Goal: Task Accomplishment & Management: Use online tool/utility

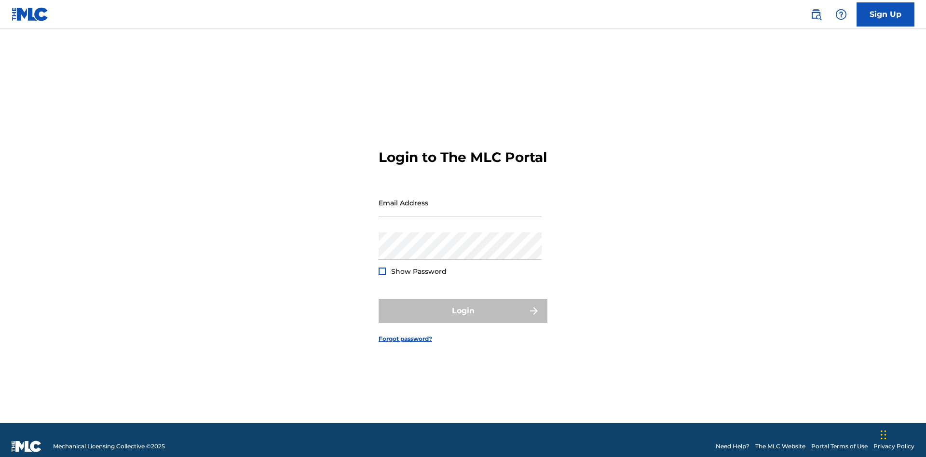
scroll to position [13, 0]
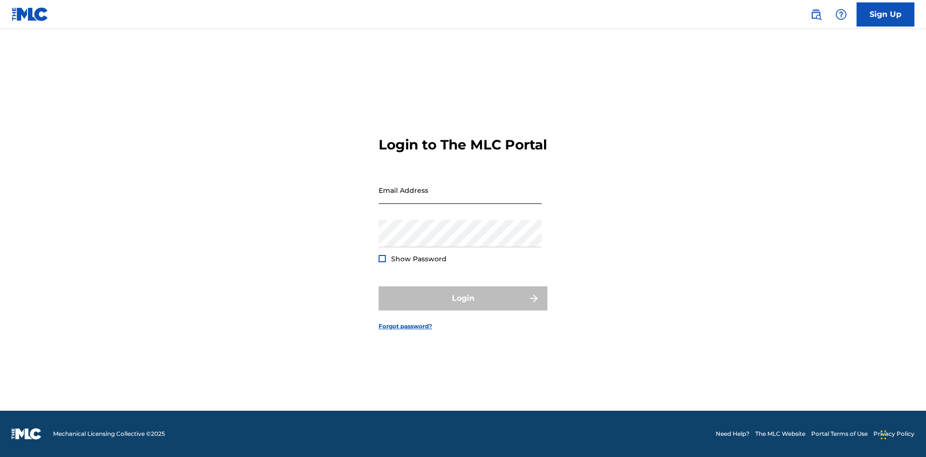
click at [460, 198] on input "Email Address" at bounding box center [460, 191] width 163 height 28
type input "[EMAIL_ADDRESS][DOMAIN_NAME]"
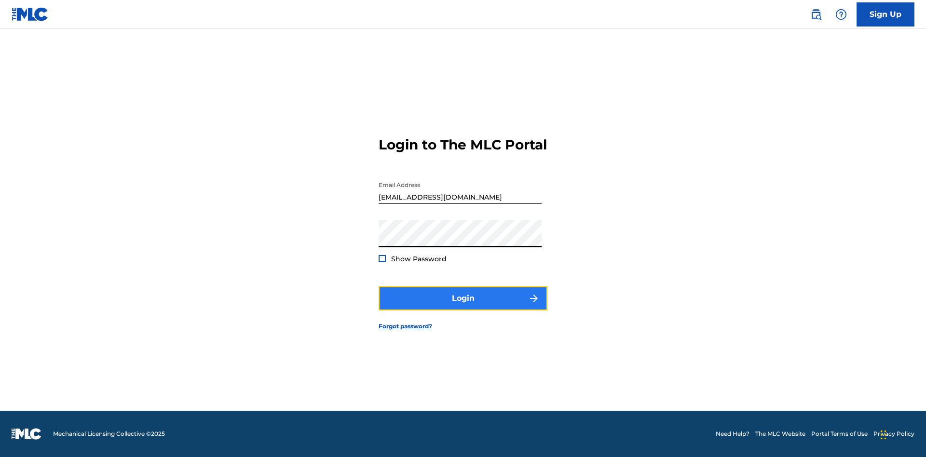
click at [463, 307] on button "Login" at bounding box center [463, 299] width 169 height 24
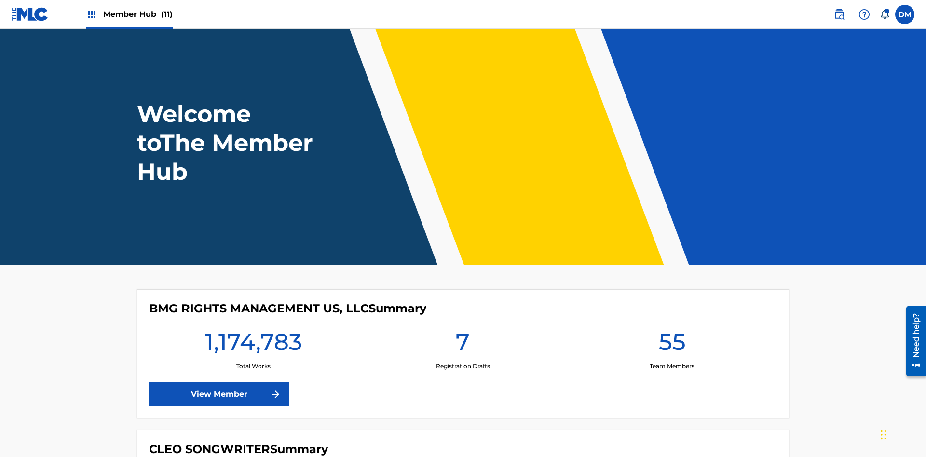
click at [138, 14] on span "Member Hub (11)" at bounding box center [137, 14] width 69 height 11
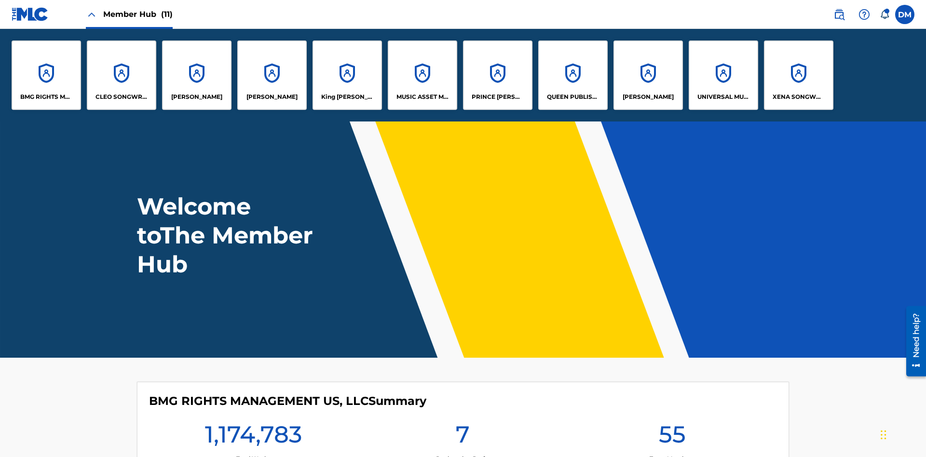
scroll to position [35, 0]
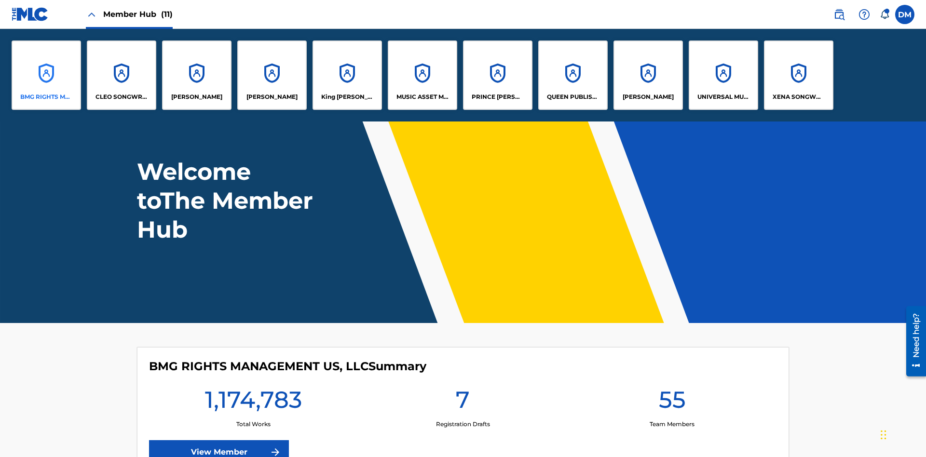
click at [46, 97] on p "BMG RIGHTS MANAGEMENT US, LLC" at bounding box center [46, 97] width 53 height 9
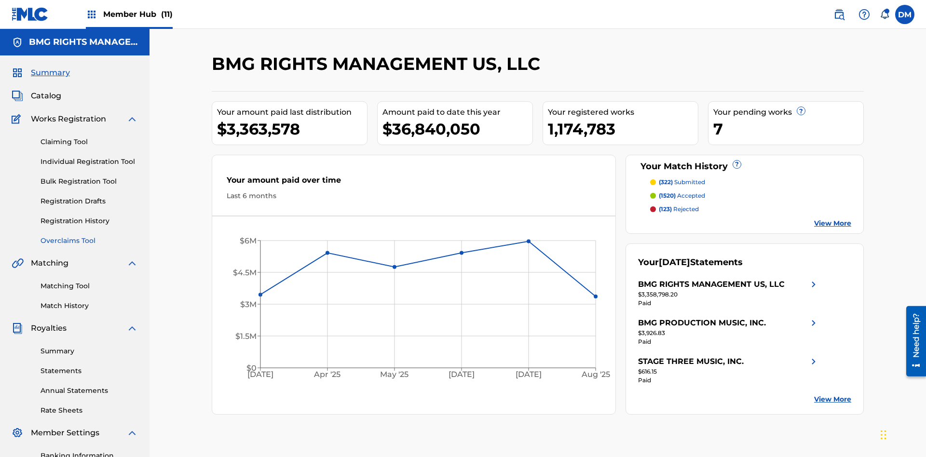
click at [89, 236] on link "Overclaims Tool" at bounding box center [89, 241] width 97 height 10
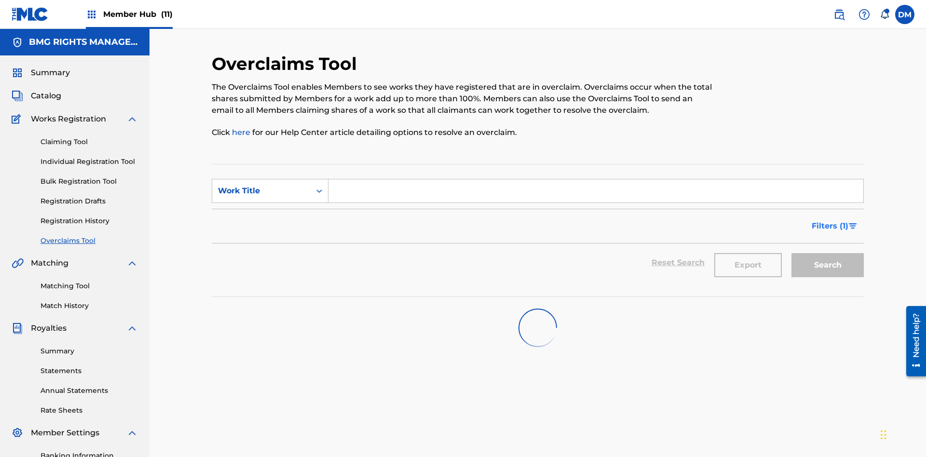
click at [830, 221] on span "Filters ( 1 )" at bounding box center [830, 227] width 37 height 12
click at [0, 0] on div "Search Form" at bounding box center [0, 0] width 0 height 0
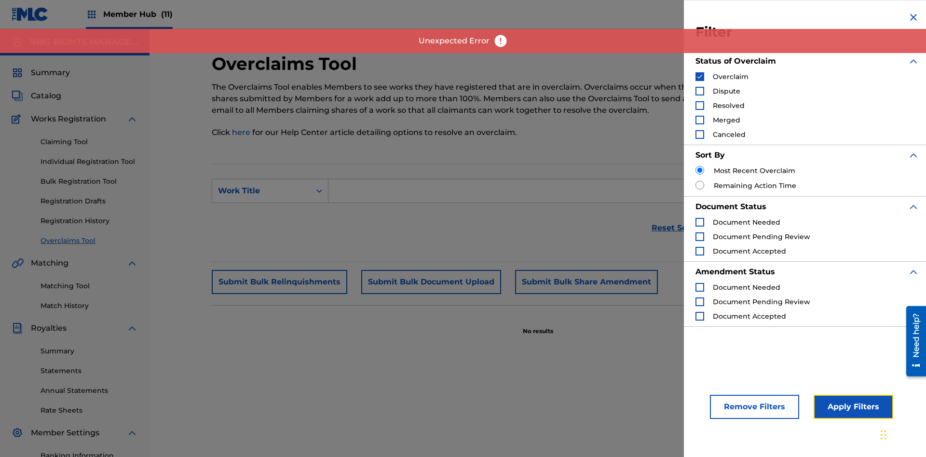
click at [852, 407] on button "Apply Filters" at bounding box center [854, 407] width 80 height 24
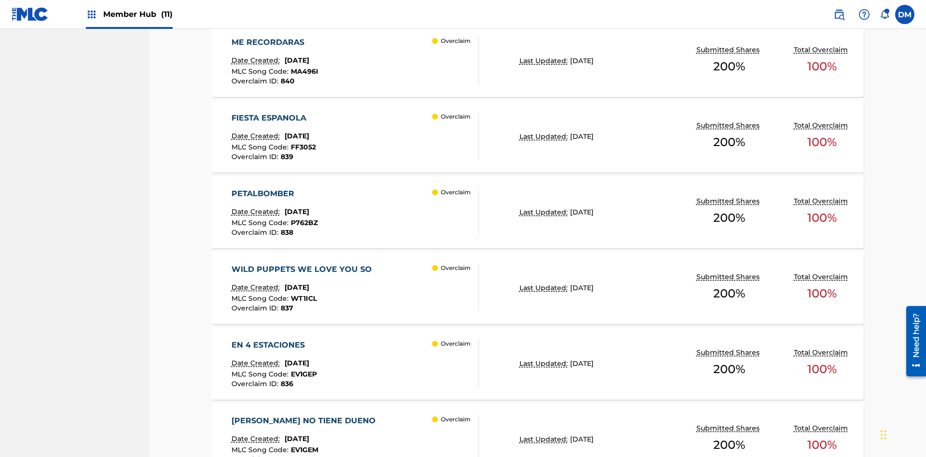
scroll to position [4955, 0]
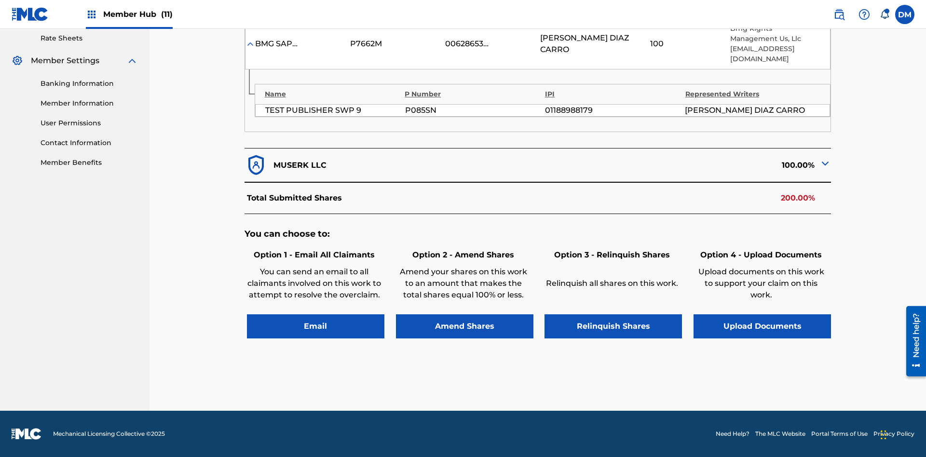
scroll to position [362, 0]
